Goal: Find specific page/section: Find specific page/section

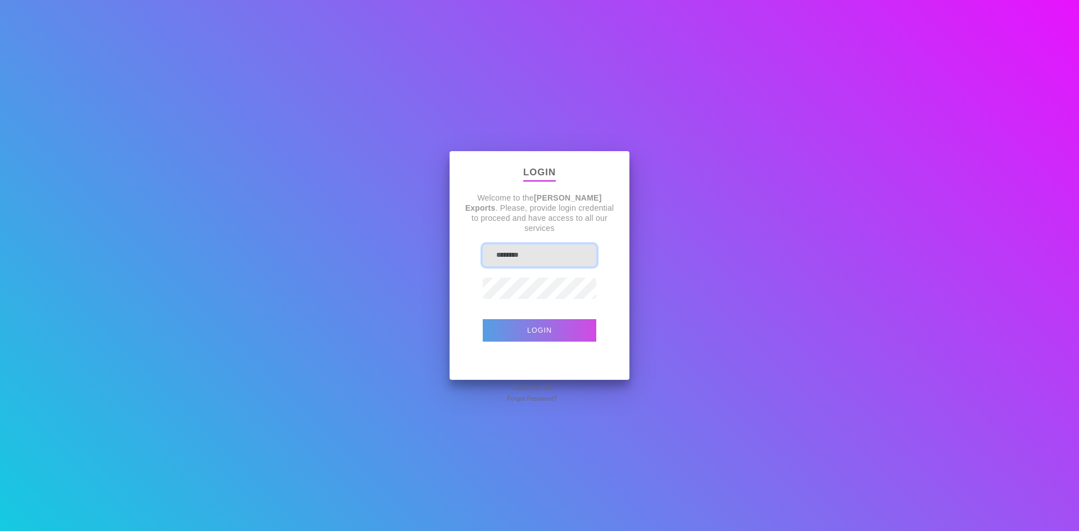
type input "********"
click at [586, 338] on button "Login" at bounding box center [539, 330] width 113 height 22
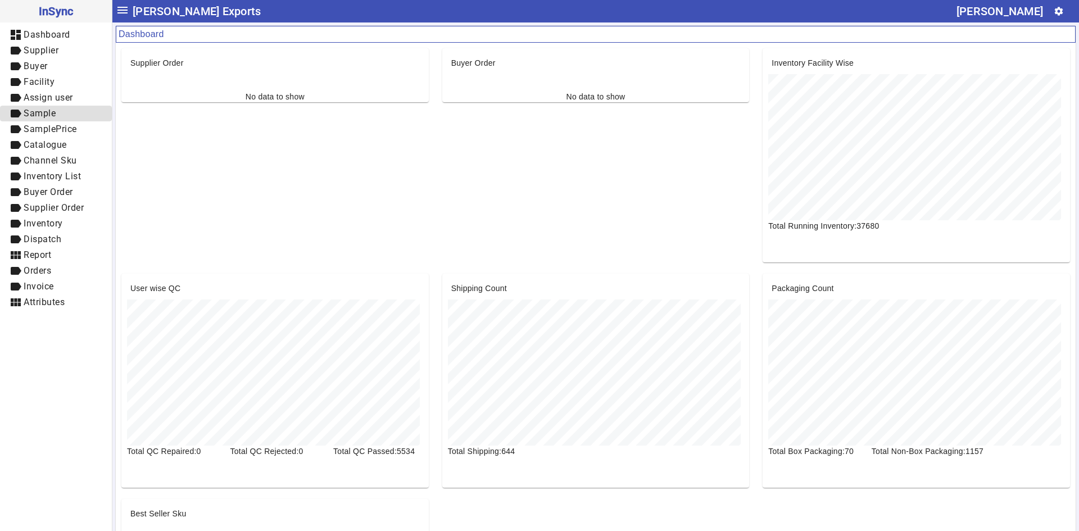
click at [68, 112] on span "label Sample" at bounding box center [56, 114] width 94 height 14
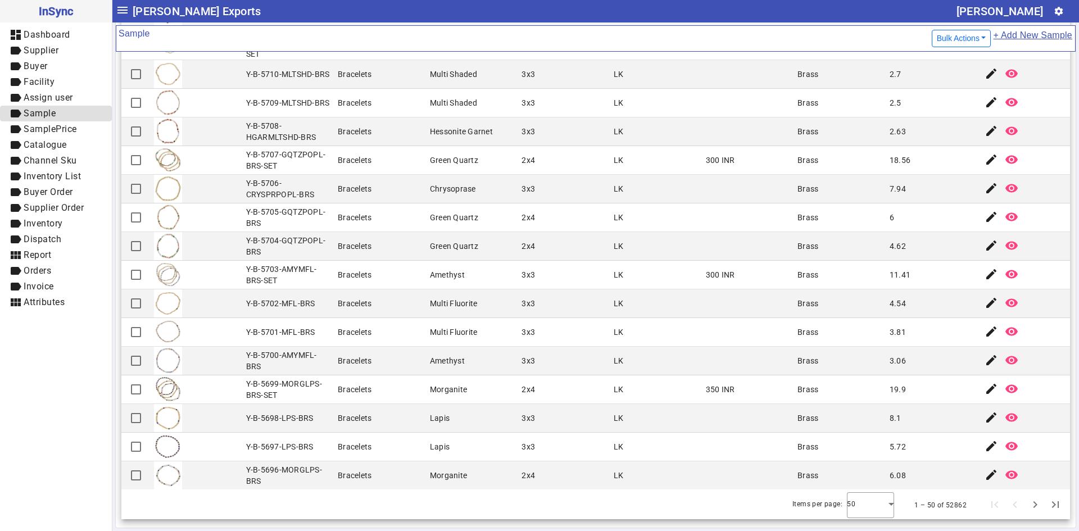
scroll to position [970, 0]
click at [861, 511] on div at bounding box center [870, 503] width 47 height 27
click at [860, 478] on mat-option "100" at bounding box center [854, 472] width 47 height 27
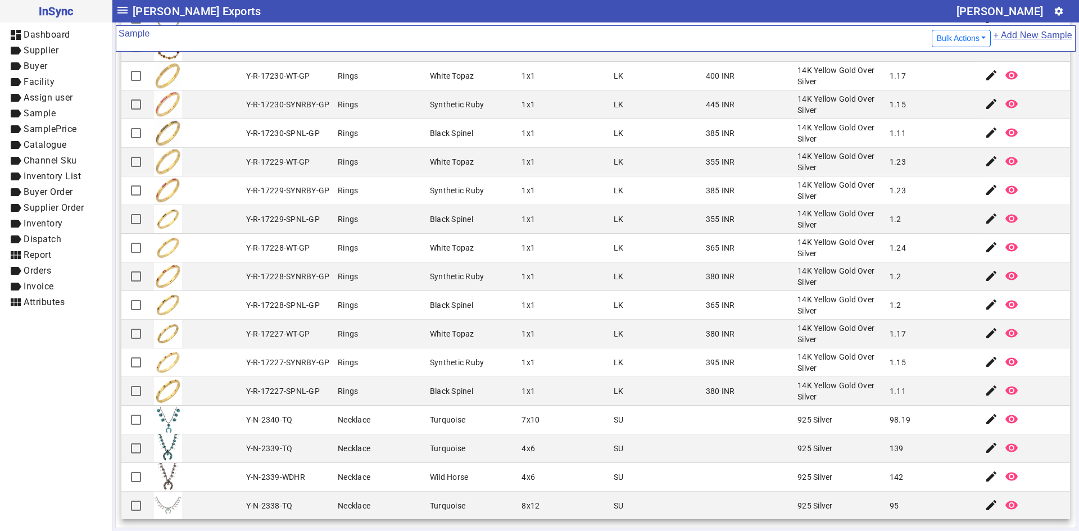
scroll to position [2425, 0]
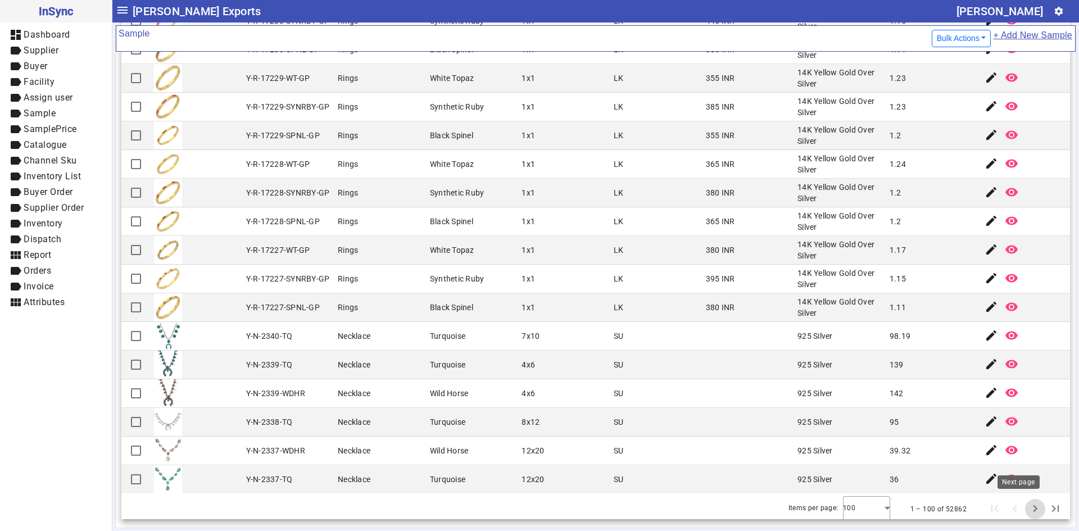
click at [1021, 504] on span "Next page" at bounding box center [1034, 509] width 27 height 27
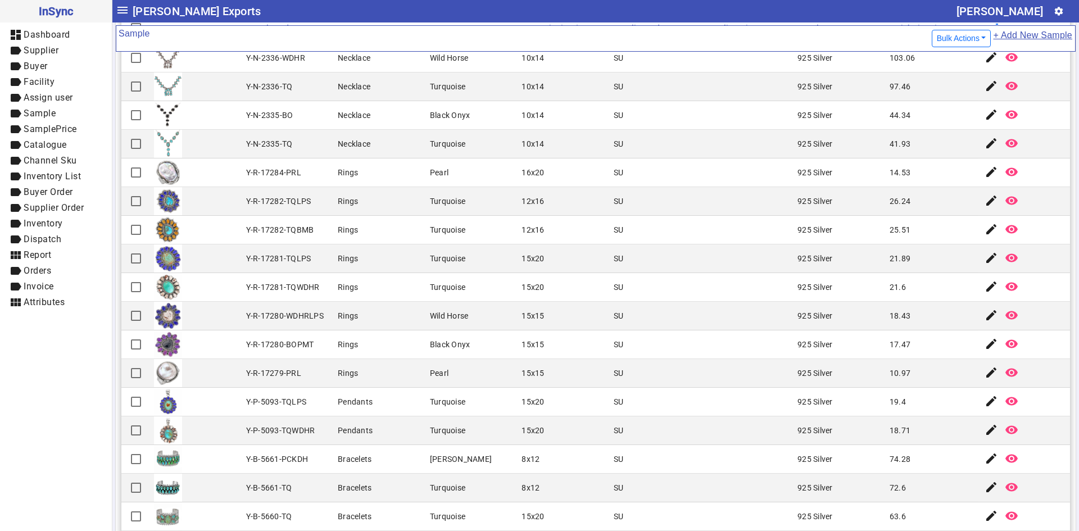
scroll to position [112, 0]
